Goal: Task Accomplishment & Management: Manage account settings

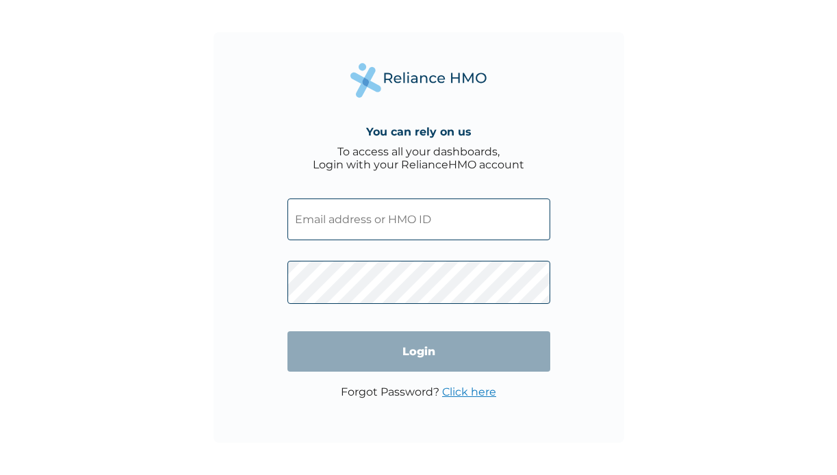
type input "[PERSON_NAME][EMAIL_ADDRESS][DOMAIN_NAME]"
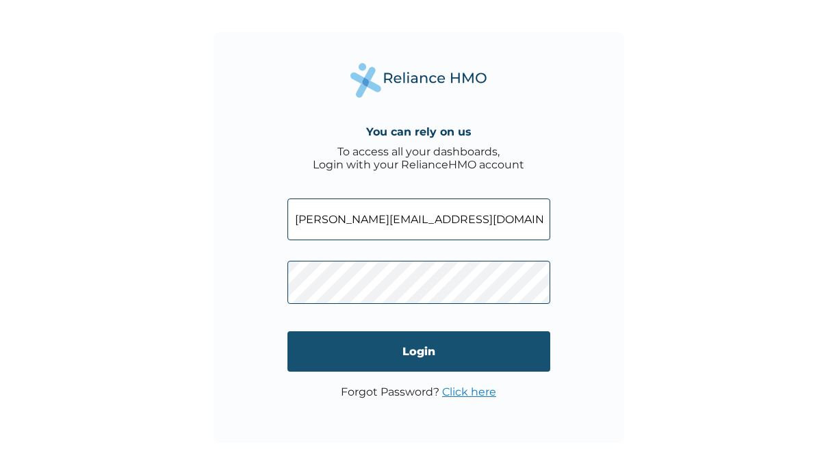
click at [456, 343] on input "Login" at bounding box center [419, 351] width 263 height 40
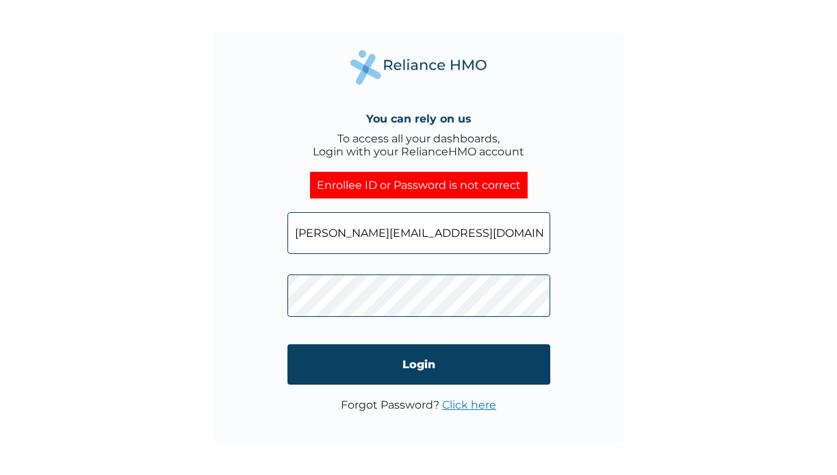
drag, startPoint x: 461, startPoint y: 237, endPoint x: 277, endPoint y: 235, distance: 184.8
click at [277, 236] on div "You can rely on us To access all your dashboards, Login with your RelianceHMO a…" at bounding box center [419, 237] width 411 height 411
click at [294, 238] on input "46021/A" at bounding box center [419, 233] width 263 height 42
type input "RET/46021/A"
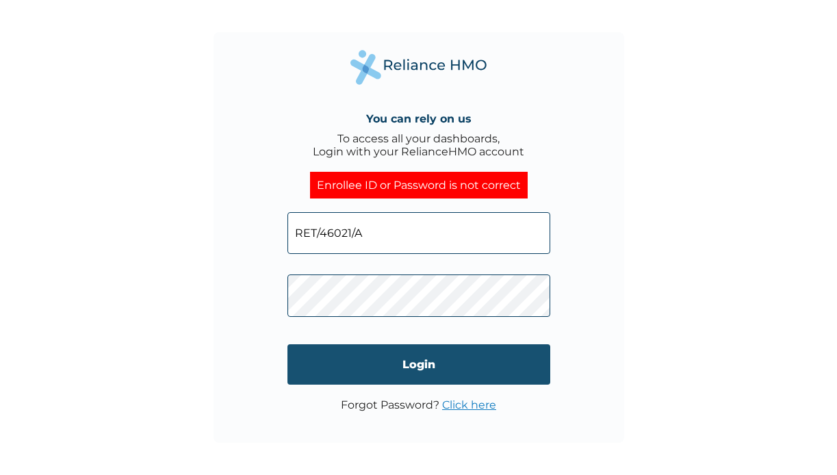
click at [307, 361] on input "Login" at bounding box center [419, 364] width 263 height 40
